Goal: Task Accomplishment & Management: Manage account settings

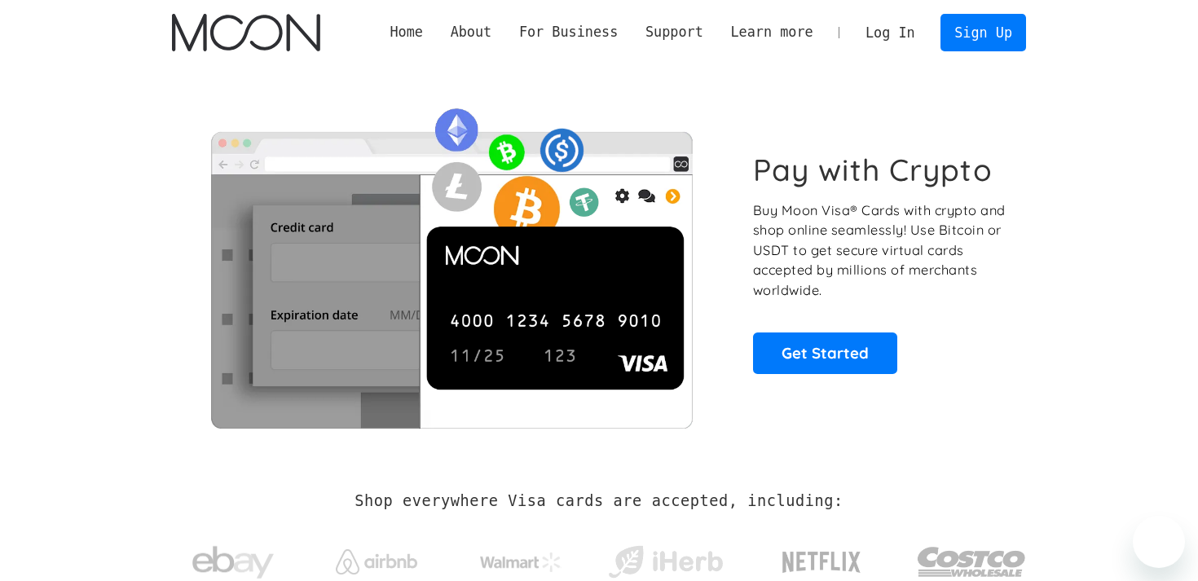
click at [894, 37] on link "Log In" at bounding box center [890, 33] width 77 height 36
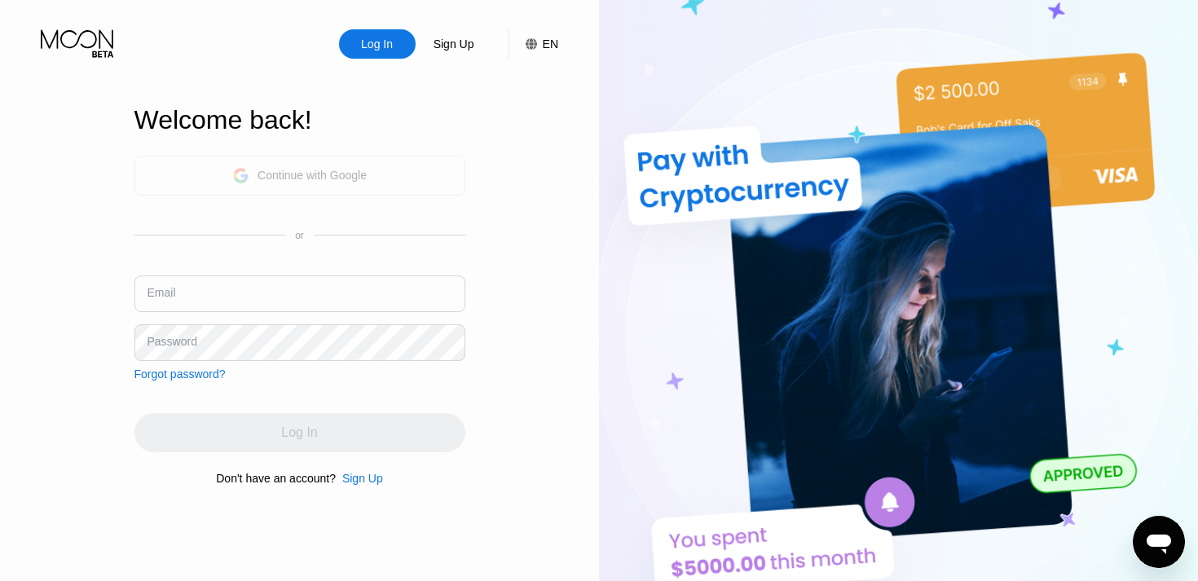
click at [390, 178] on div "Continue with Google" at bounding box center [299, 176] width 331 height 40
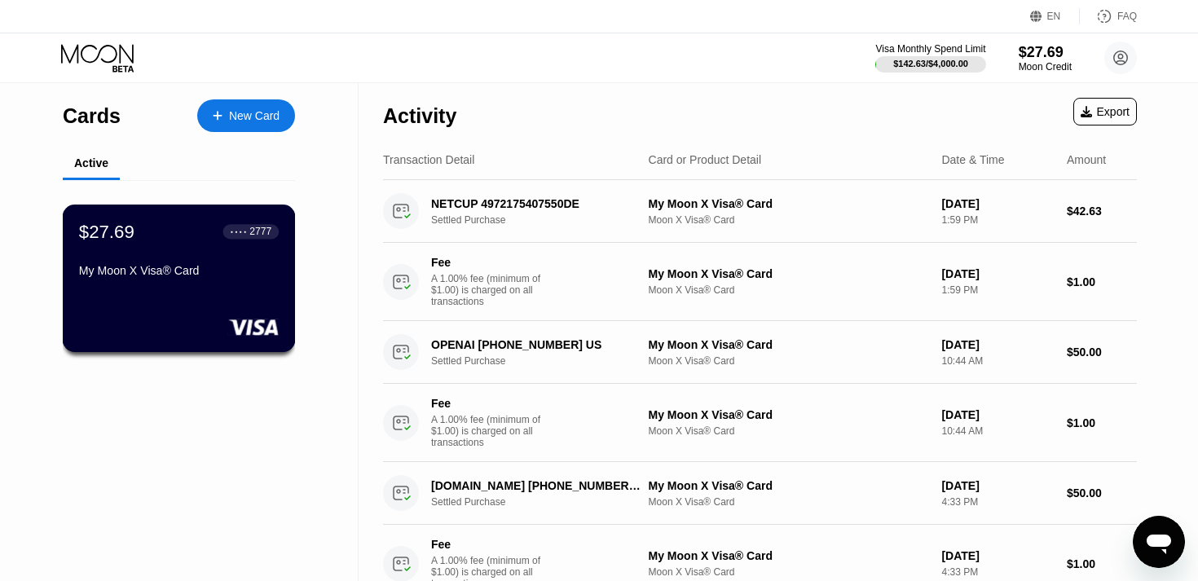
click at [223, 242] on div "● ● ● ● 2777" at bounding box center [251, 231] width 56 height 21
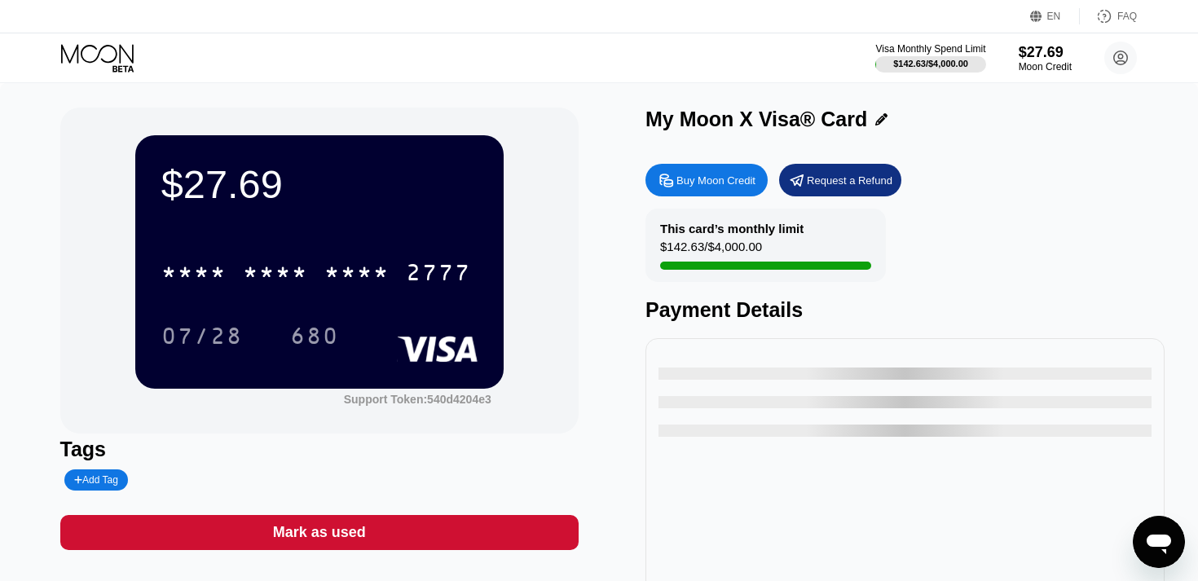
click at [265, 196] on div "$27.69" at bounding box center [319, 184] width 316 height 46
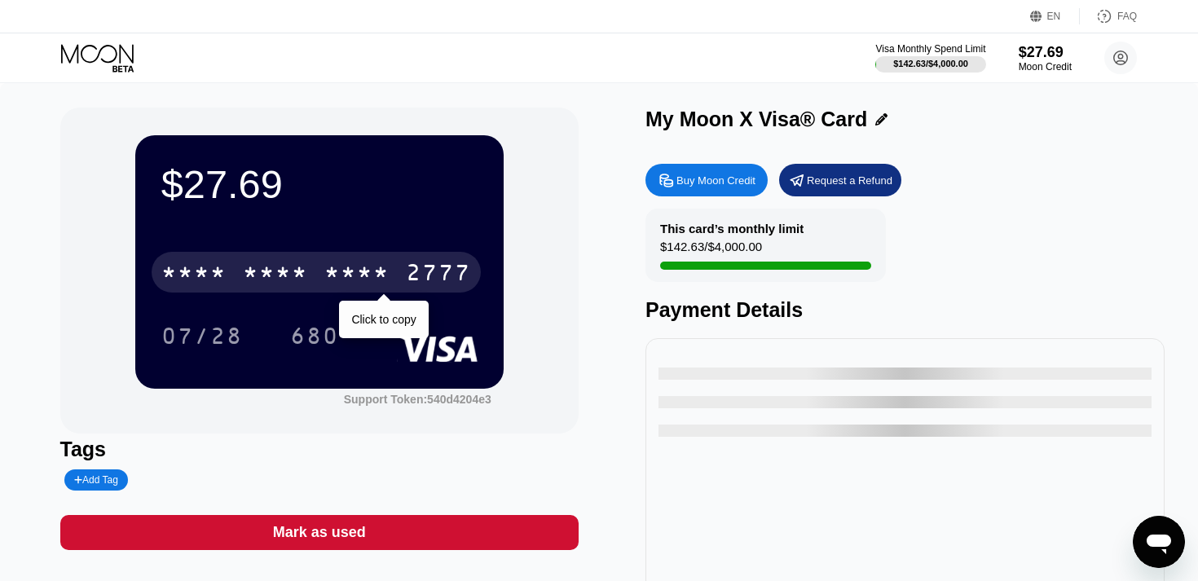
click at [289, 267] on div "* * * *" at bounding box center [275, 275] width 65 height 26
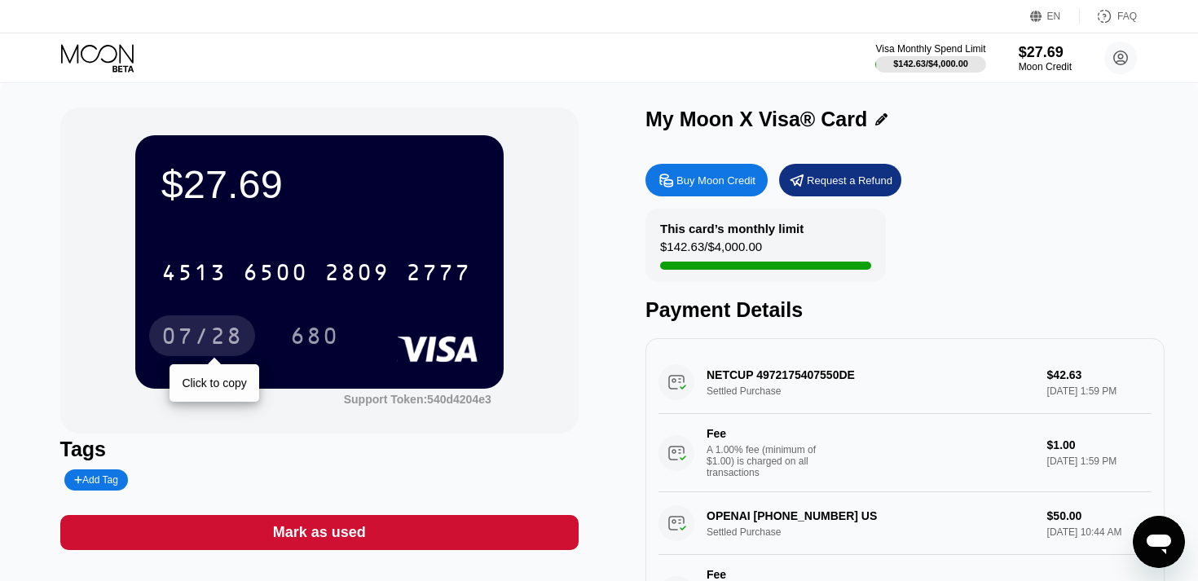
click at [205, 337] on div "07/28" at bounding box center [202, 338] width 82 height 26
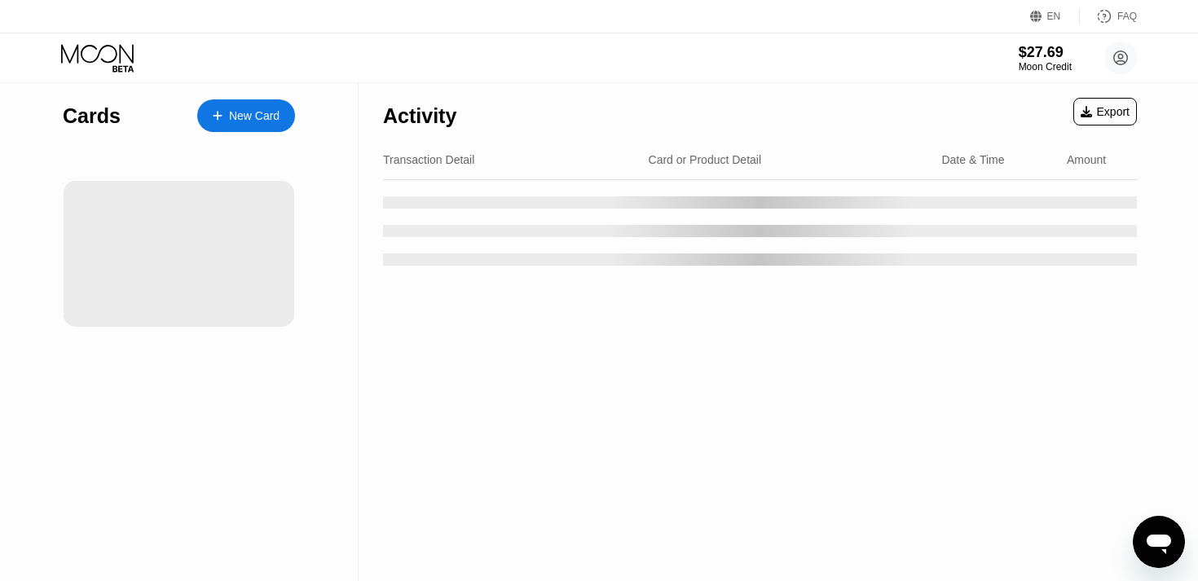
click at [248, 231] on div at bounding box center [179, 254] width 231 height 146
click at [263, 126] on div "New Card" at bounding box center [246, 115] width 98 height 33
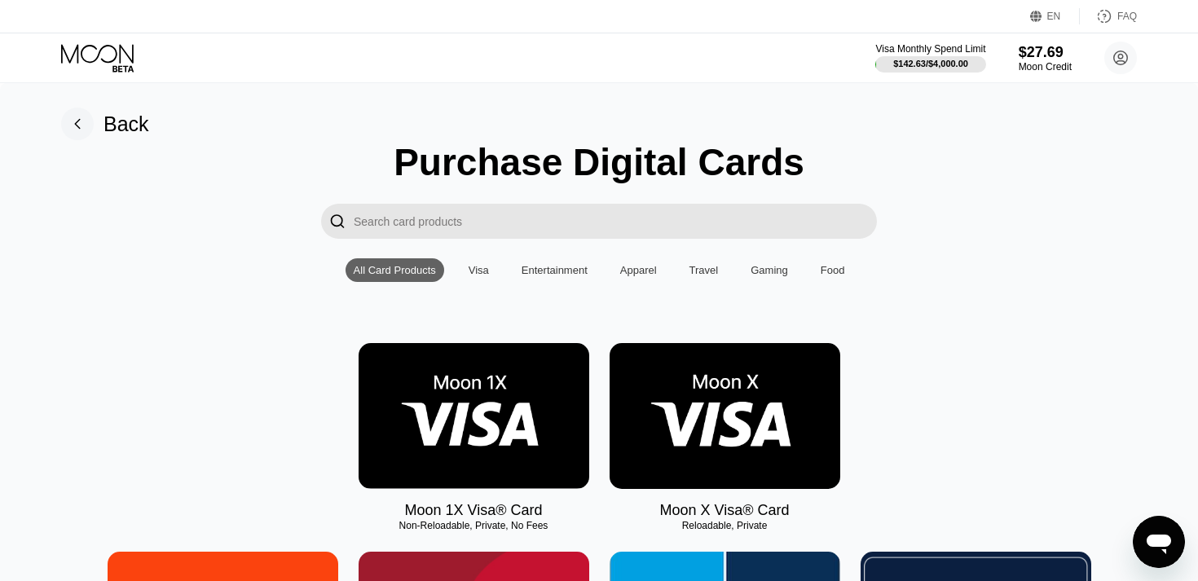
click at [90, 117] on rect at bounding box center [77, 124] width 33 height 33
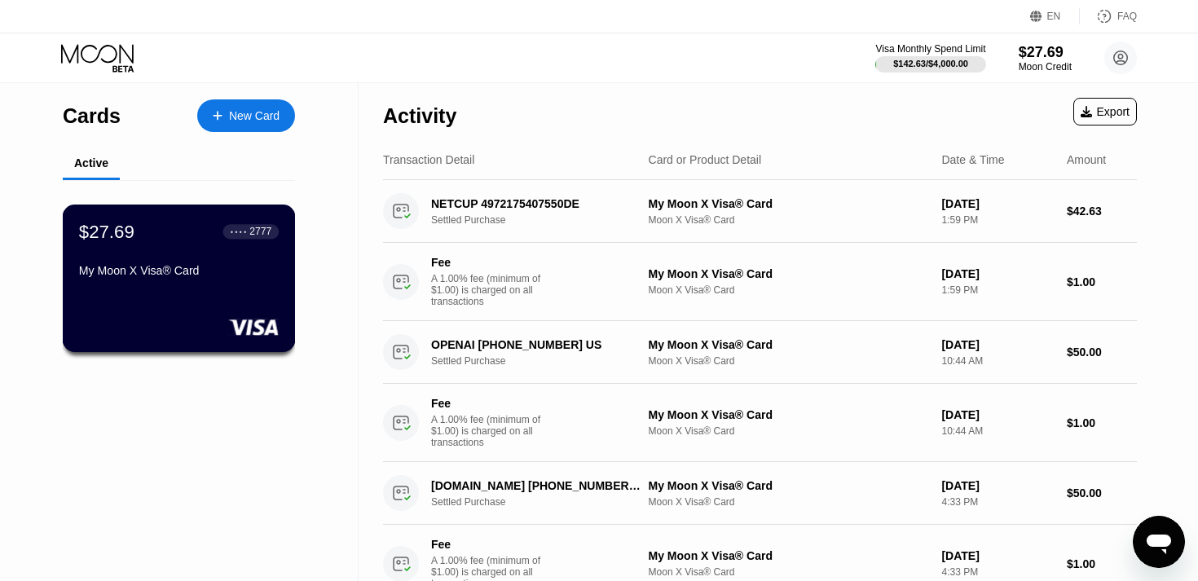
click at [218, 266] on div "My Moon X Visa® Card" at bounding box center [179, 270] width 200 height 13
